Goal: Task Accomplishment & Management: Manage account settings

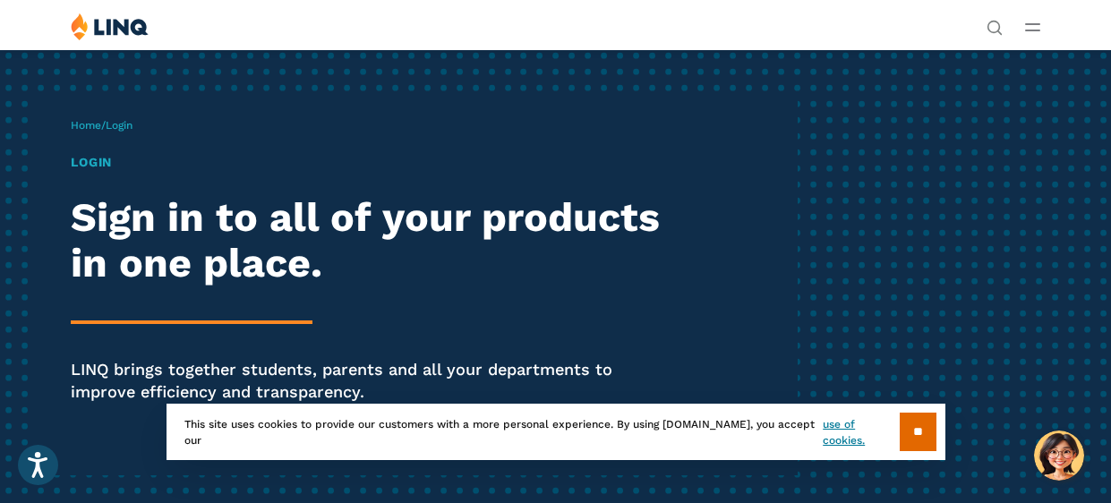
click at [1036, 24] on icon "Open Main Menu" at bounding box center [1032, 27] width 15 height 8
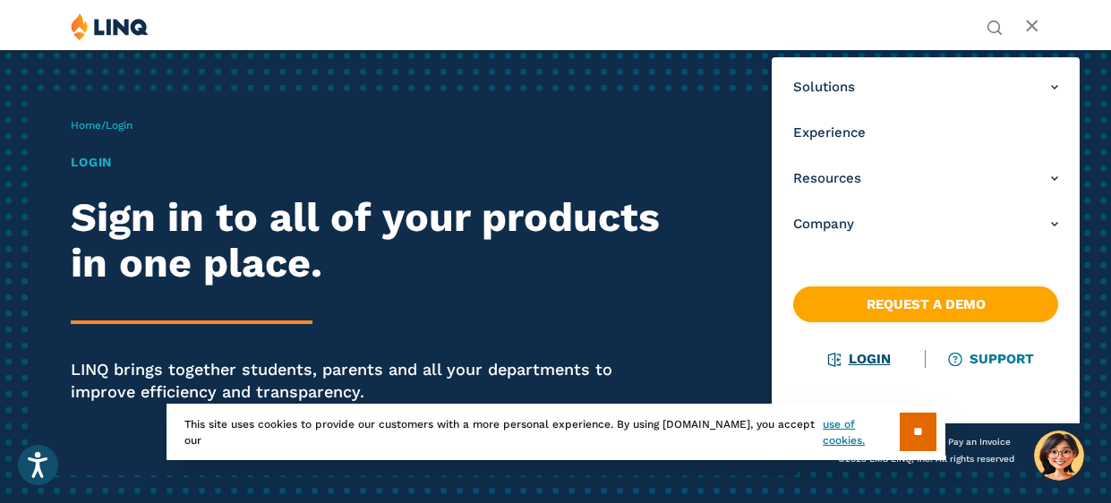
click at [851, 364] on link "Login" at bounding box center [860, 359] width 62 height 16
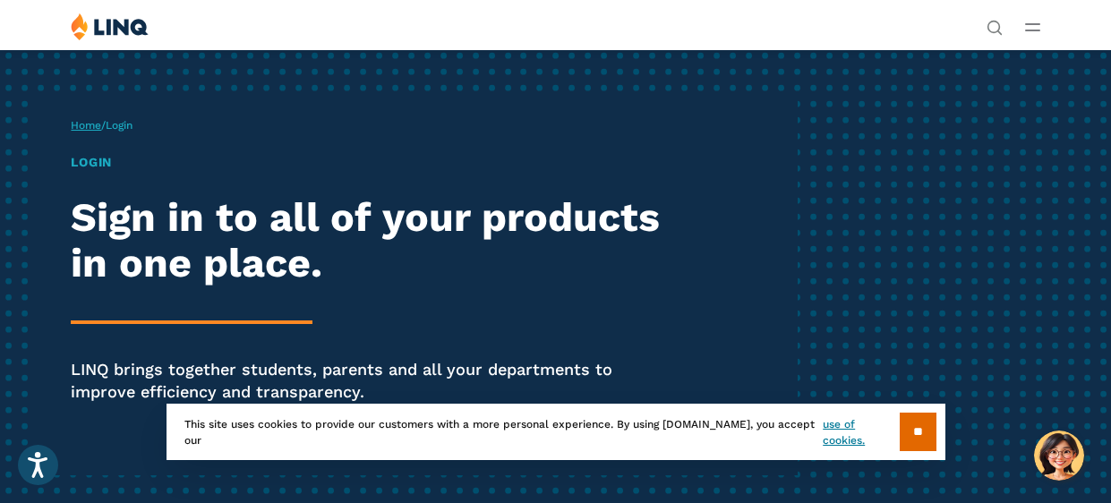
click at [94, 122] on link "Home" at bounding box center [86, 125] width 30 height 13
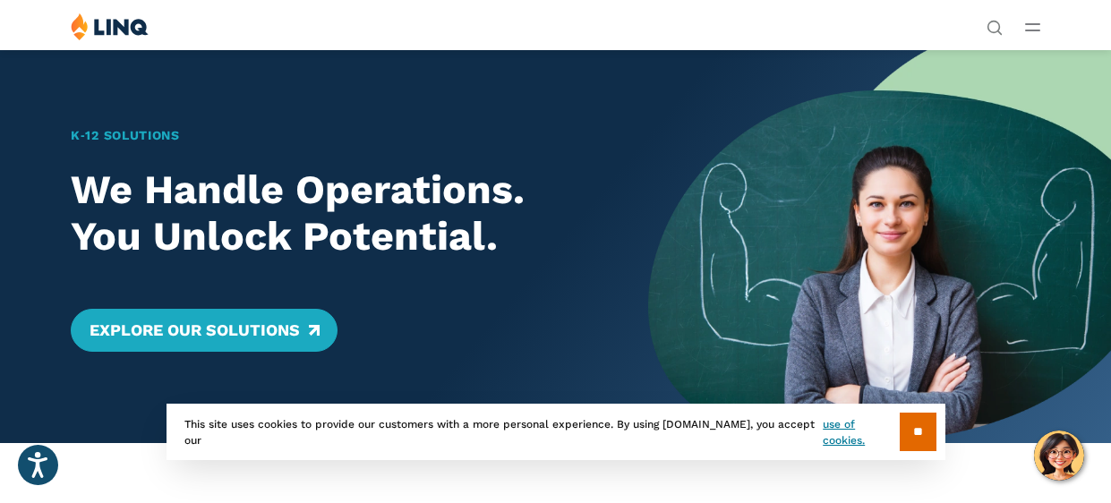
click at [1029, 27] on icon "Open Main Menu" at bounding box center [1032, 27] width 15 height 8
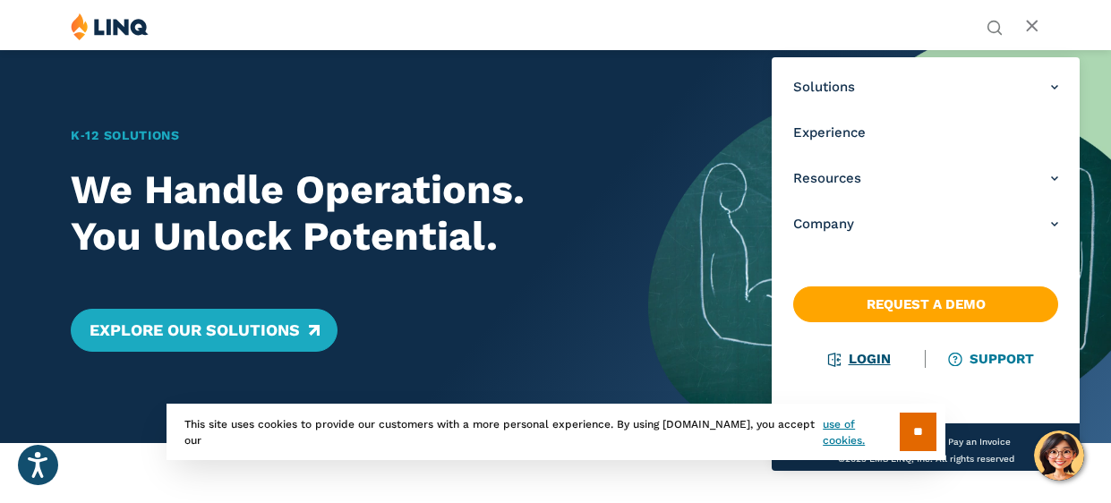
click at [851, 367] on li "Login" at bounding box center [859, 359] width 133 height 20
click at [866, 361] on link "Login" at bounding box center [860, 359] width 62 height 16
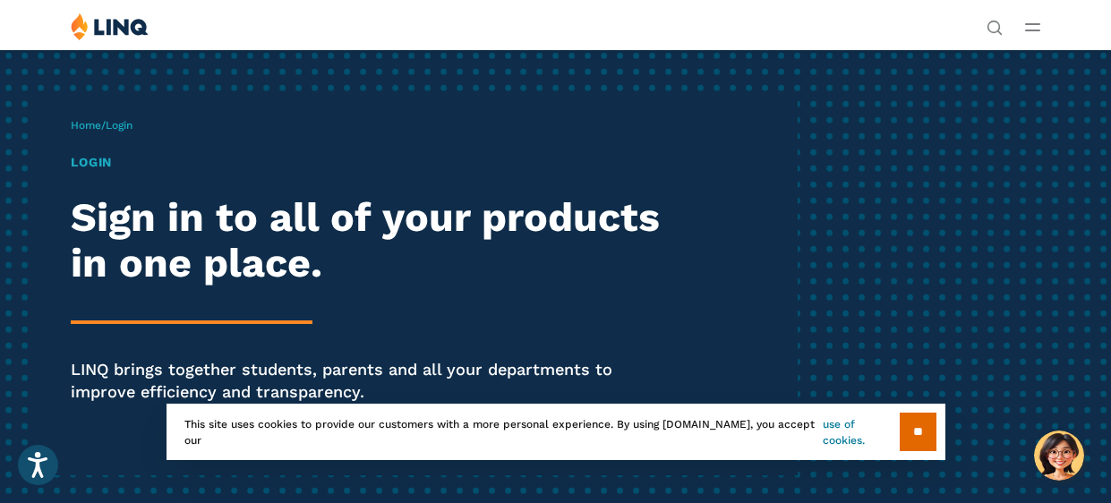
click at [837, 428] on link "use of cookies." at bounding box center [861, 432] width 76 height 32
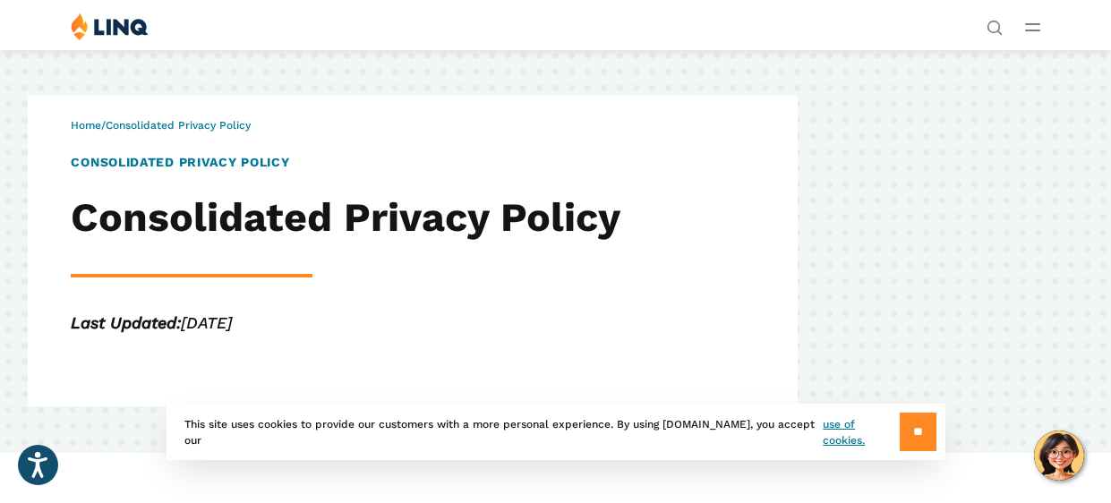
click at [936, 435] on input "**" at bounding box center [918, 432] width 37 height 39
